Goal: Task Accomplishment & Management: Manage account settings

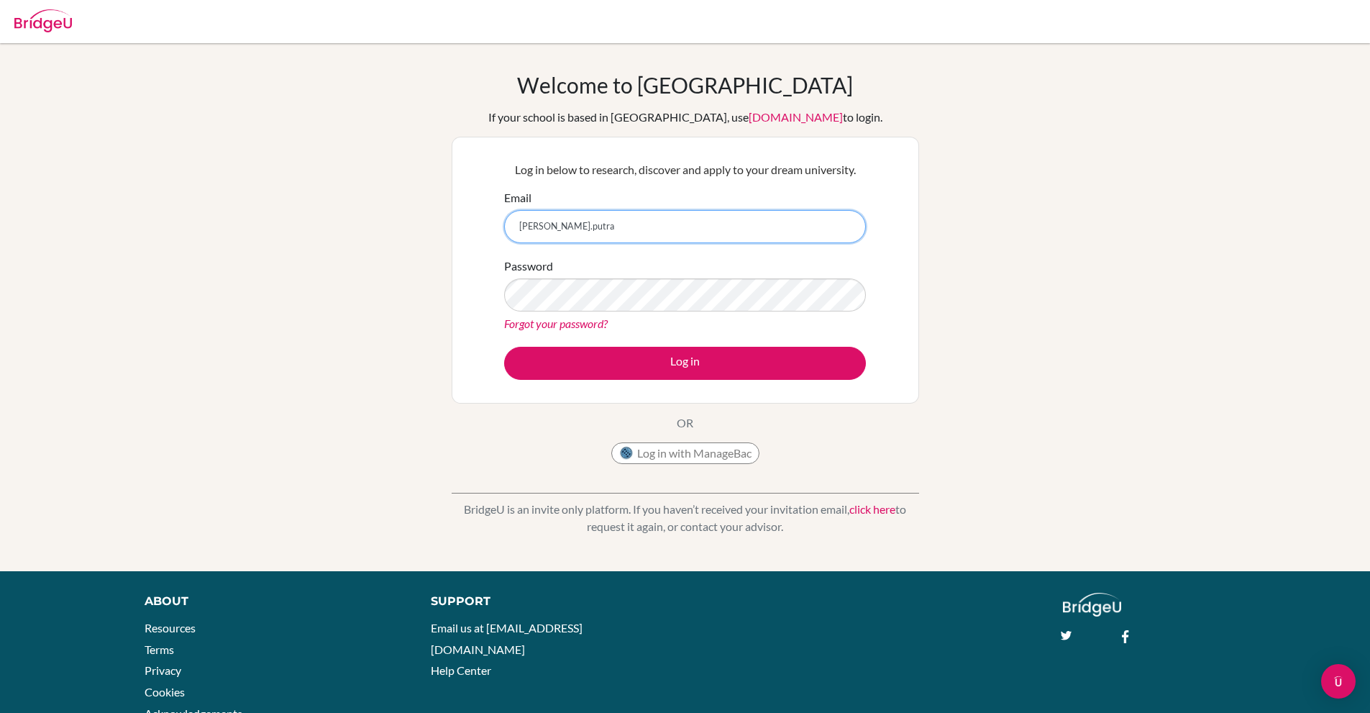
click at [595, 227] on input "brandon.putra" at bounding box center [685, 226] width 362 height 33
type input "[PERSON_NAME][EMAIL_ADDRESS][DOMAIN_NAME]"
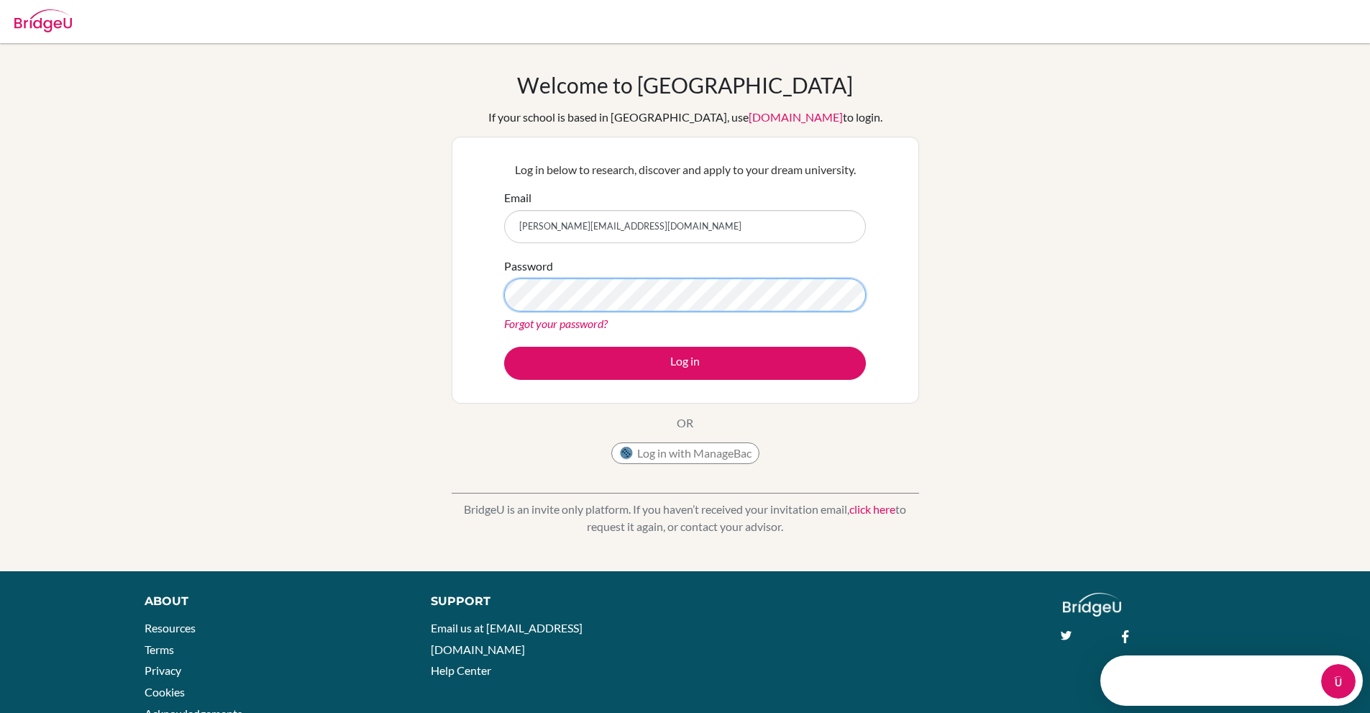
click at [504, 347] on button "Log in" at bounding box center [685, 363] width 362 height 33
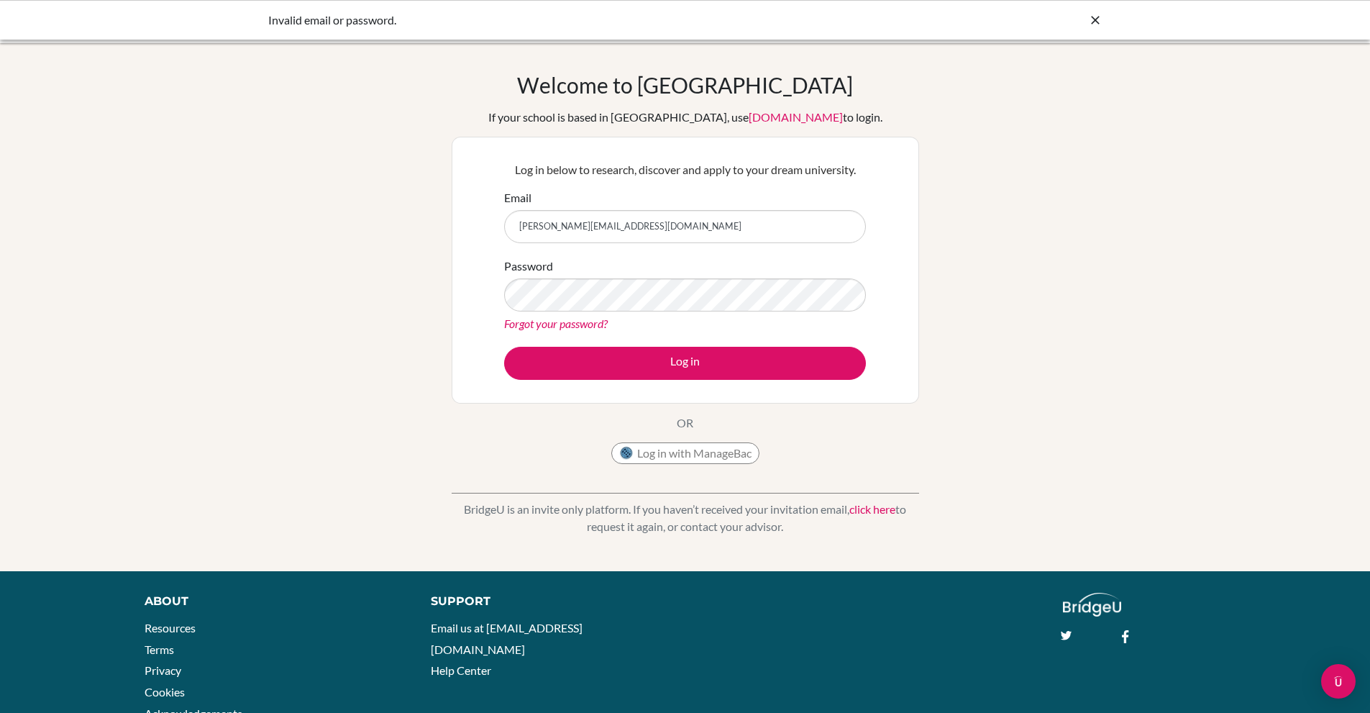
click at [1096, 24] on icon at bounding box center [1095, 20] width 14 height 14
click at [1336, 678] on img "Open Intercom Messenger" at bounding box center [1338, 681] width 19 height 19
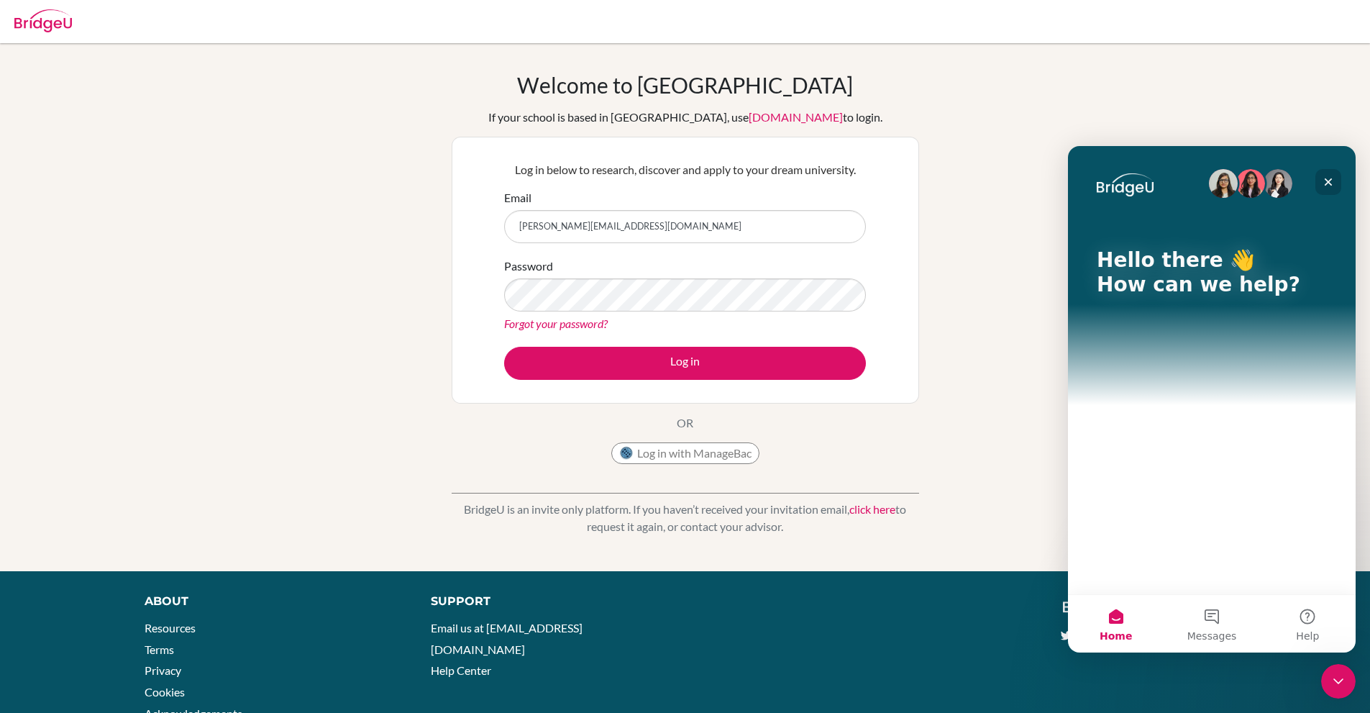
click at [1319, 171] on div "Close" at bounding box center [1329, 182] width 26 height 26
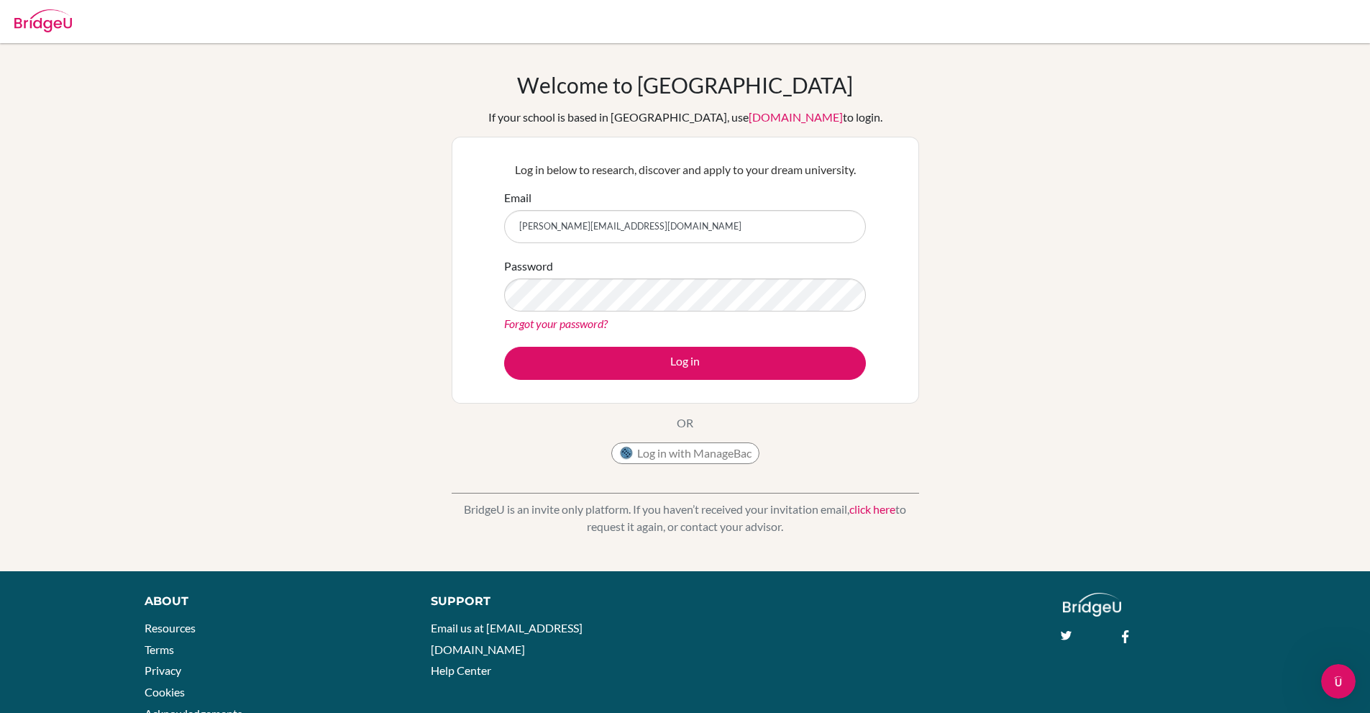
click at [26, 27] on img at bounding box center [43, 20] width 58 height 23
click at [583, 236] on input "Email" at bounding box center [685, 226] width 362 height 33
click at [478, 269] on div "Log in below to research, discover and apply to your dream university. Email Pa…" at bounding box center [686, 270] width 468 height 267
click at [558, 326] on link "Forgot your password?" at bounding box center [556, 324] width 104 height 14
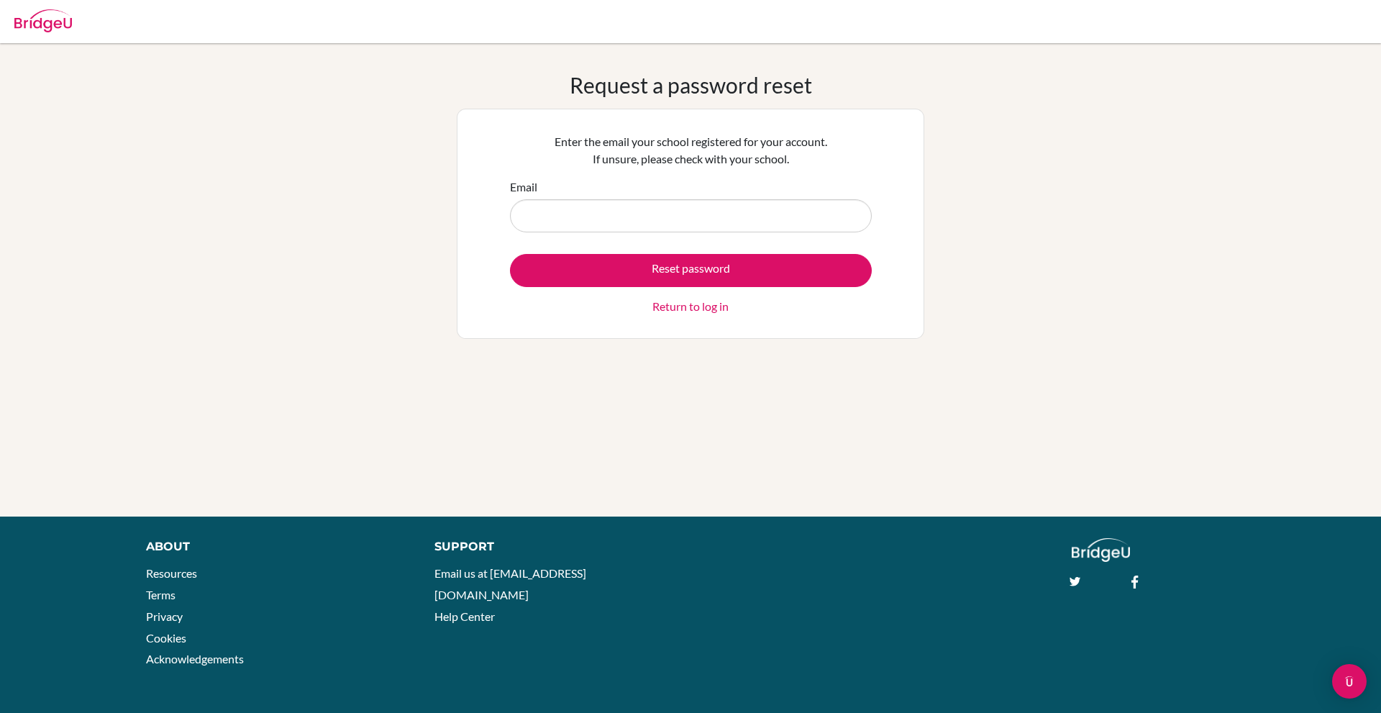
click at [675, 308] on link "Return to log in" at bounding box center [690, 306] width 76 height 17
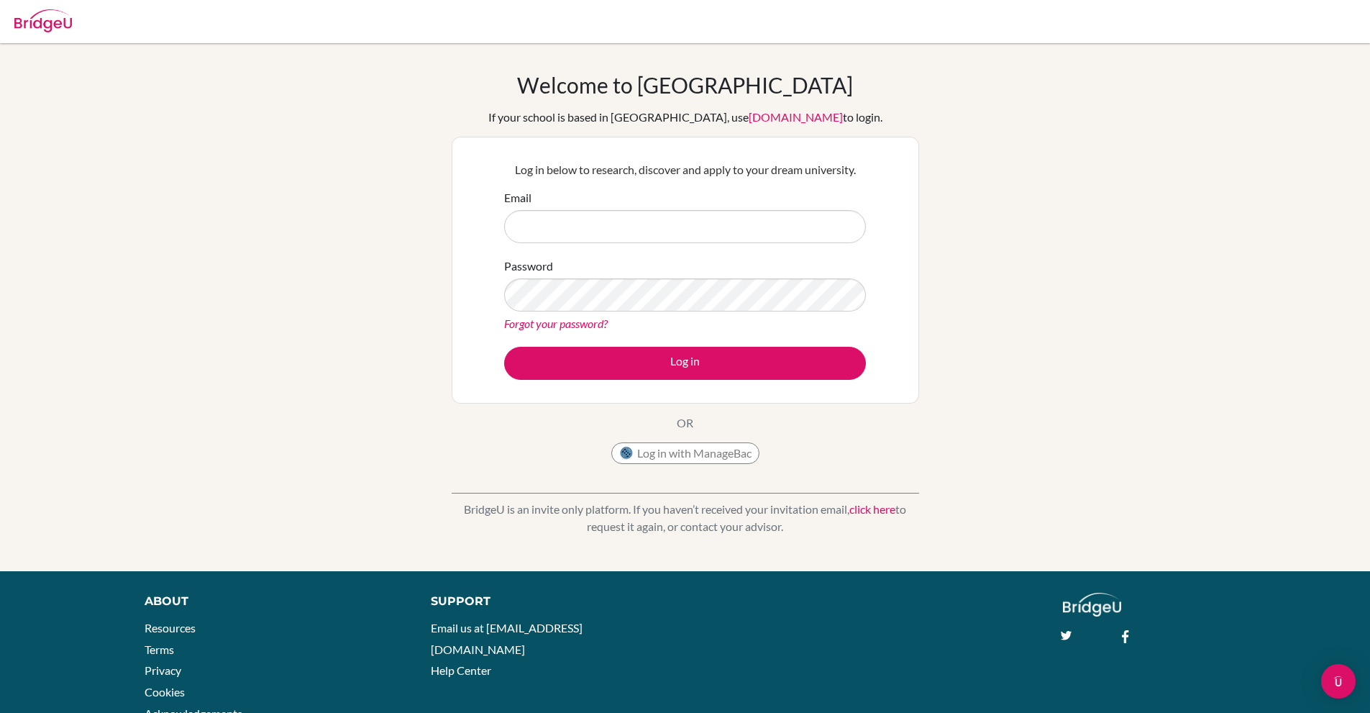
click at [875, 512] on link "click here" at bounding box center [873, 509] width 46 height 14
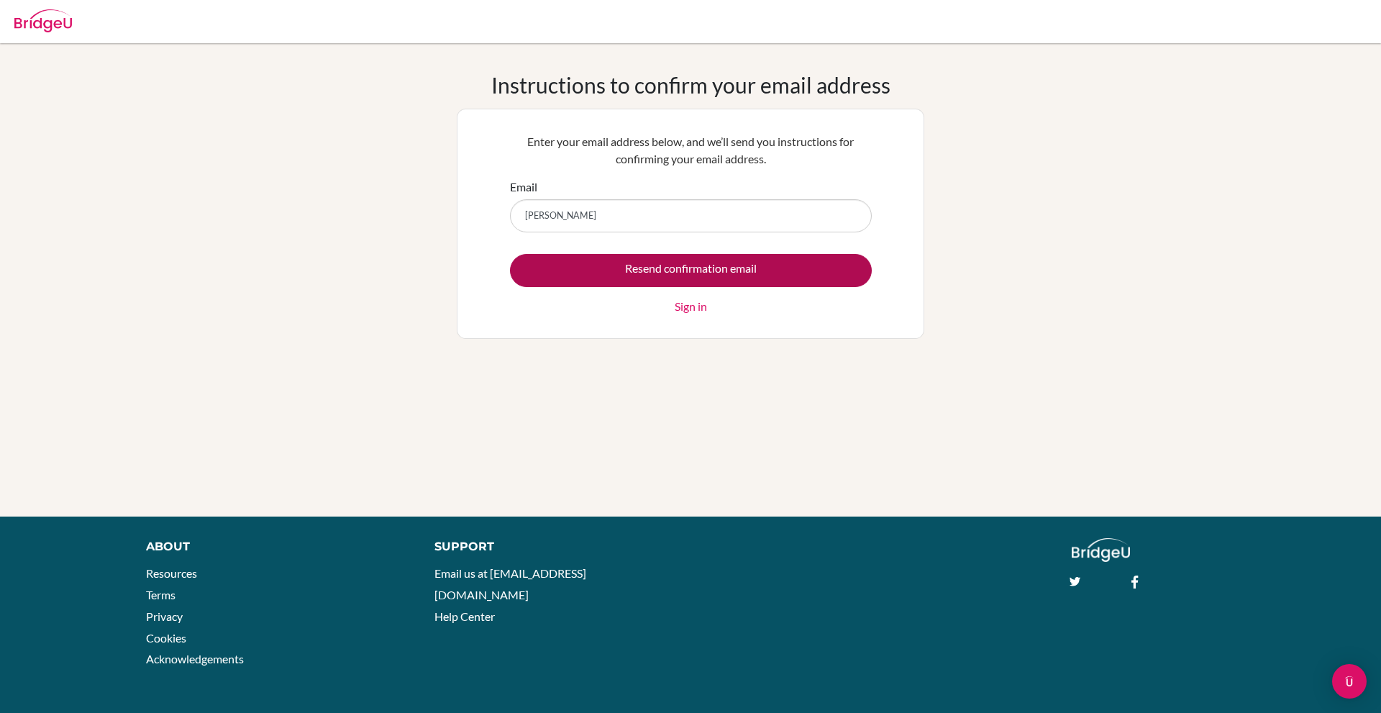
type input "[PERSON_NAME][EMAIL_ADDRESS][DOMAIN_NAME]"
click at [774, 273] on input "Resend confirmation email" at bounding box center [691, 270] width 362 height 33
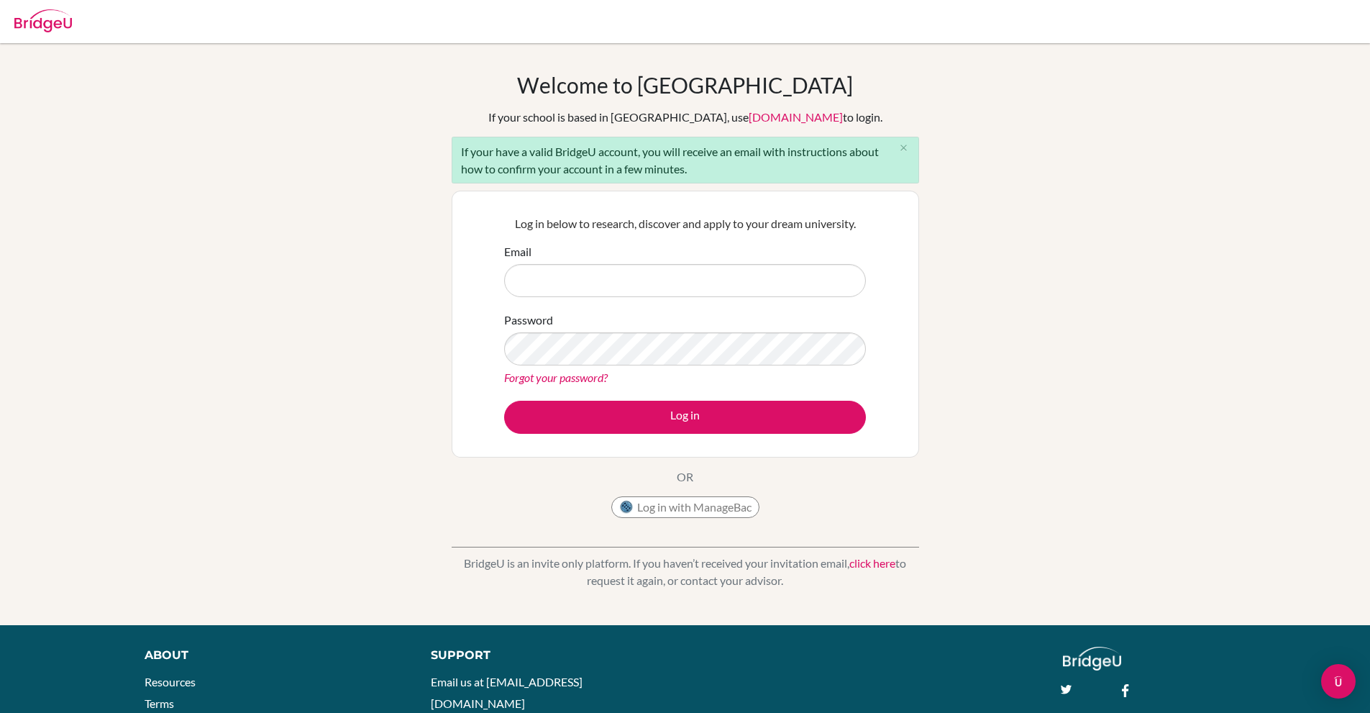
click at [178, 199] on div "Welcome to [GEOGRAPHIC_DATA] If your school is based in [GEOGRAPHIC_DATA], use …" at bounding box center [685, 334] width 1370 height 524
